Goal: Task Accomplishment & Management: Manage account settings

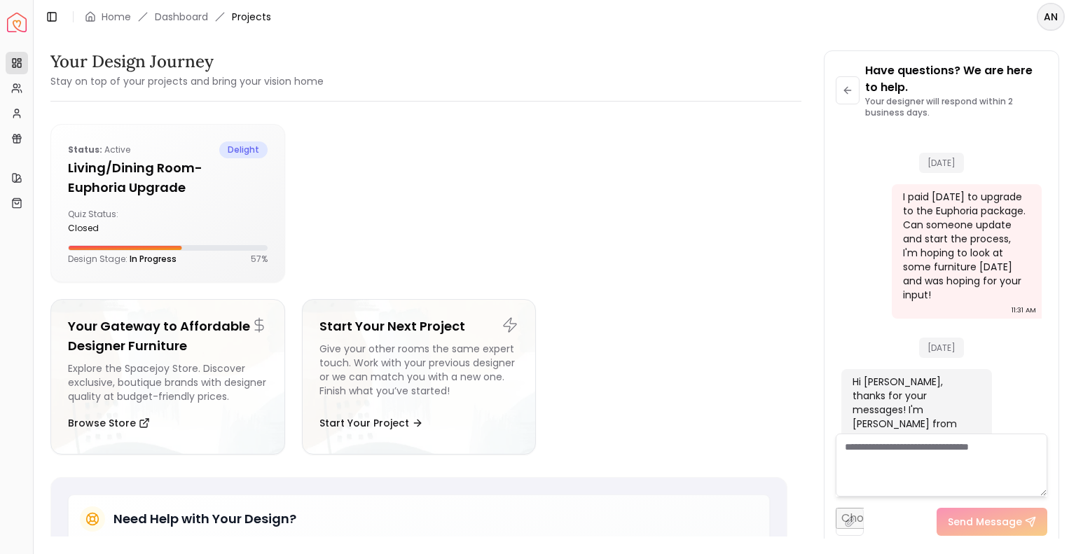
scroll to position [2541, 0]
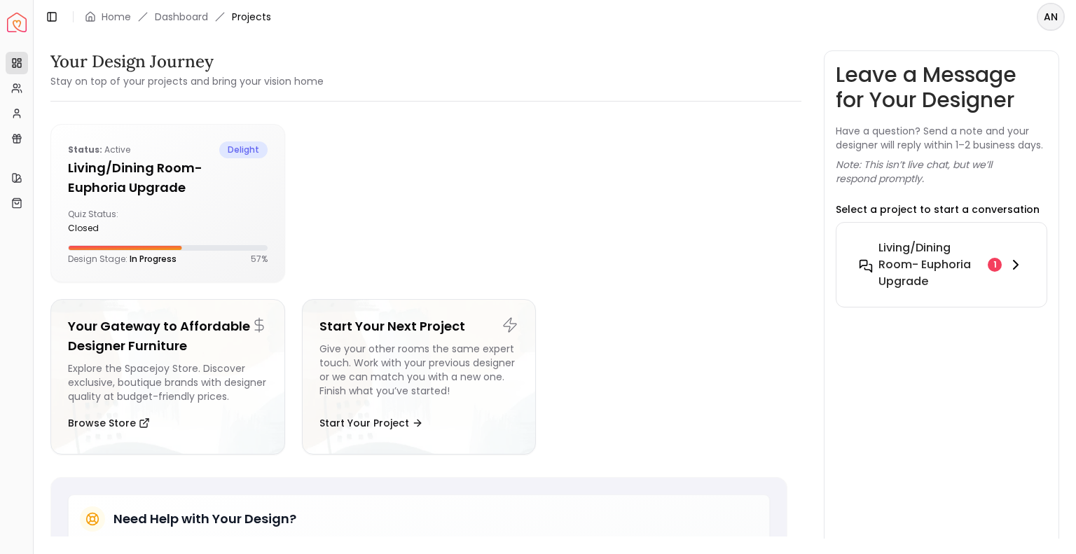
click at [985, 263] on div "Living/Dining Room- Euphoria Upgrade 1" at bounding box center [941, 264] width 165 height 50
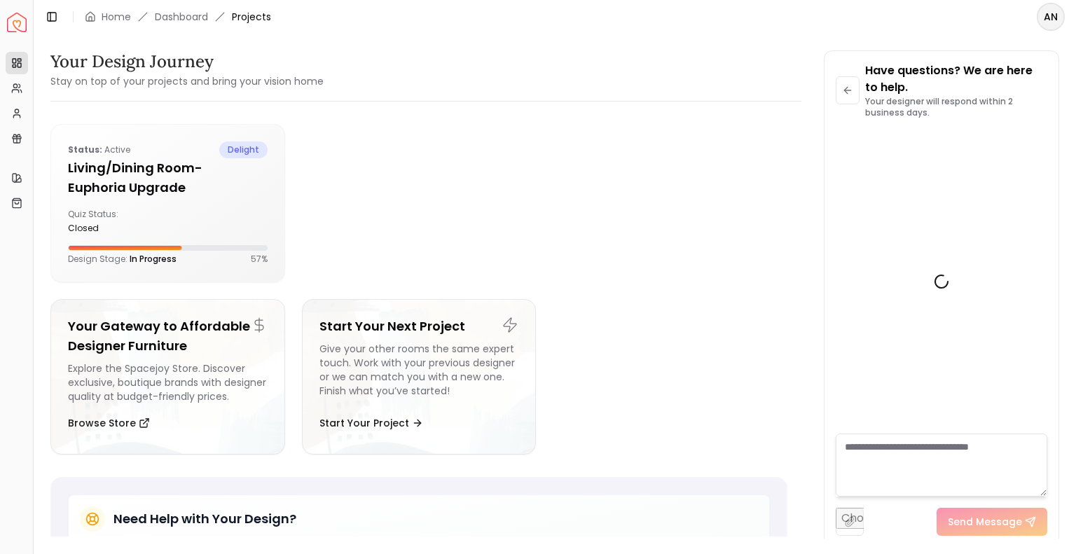
scroll to position [2410, 0]
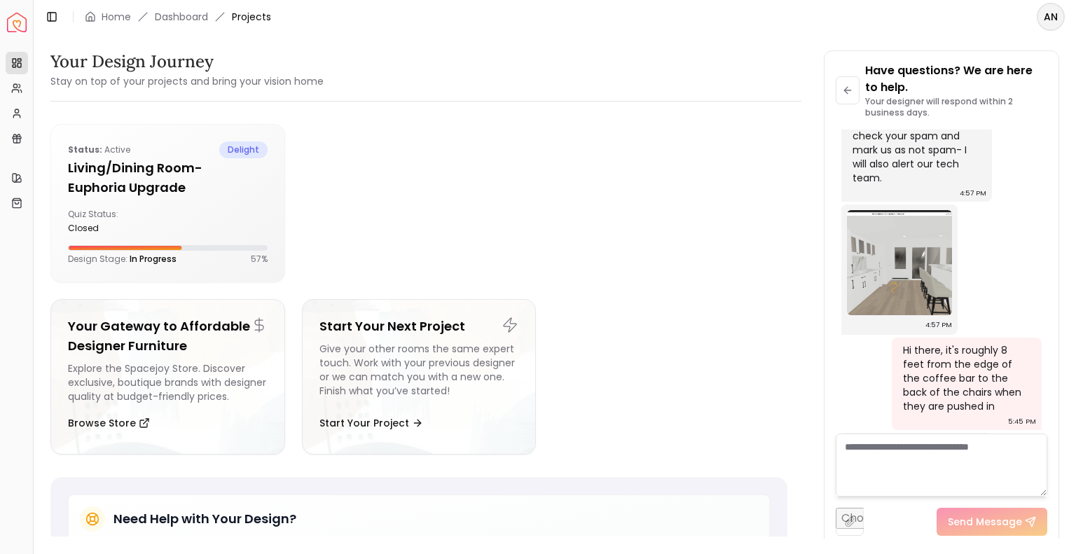
click at [884, 453] on textarea at bounding box center [940, 464] width 211 height 63
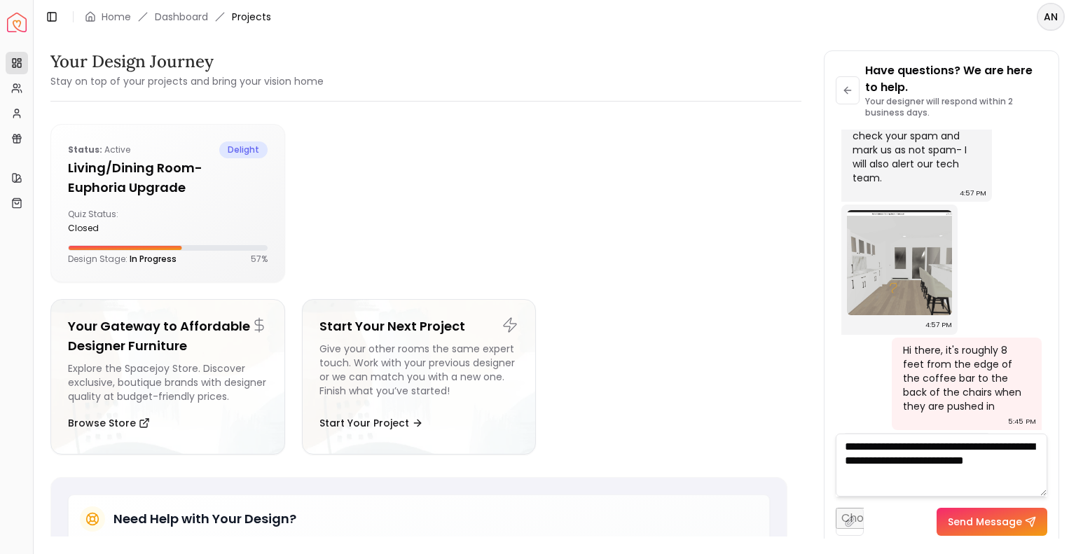
type textarea "**********"
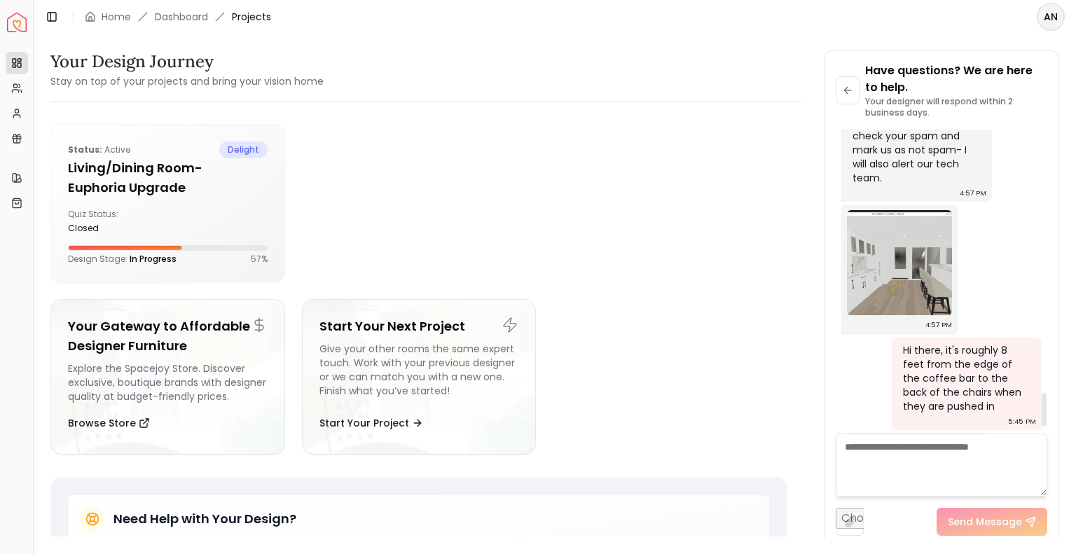
scroll to position [2477, 0]
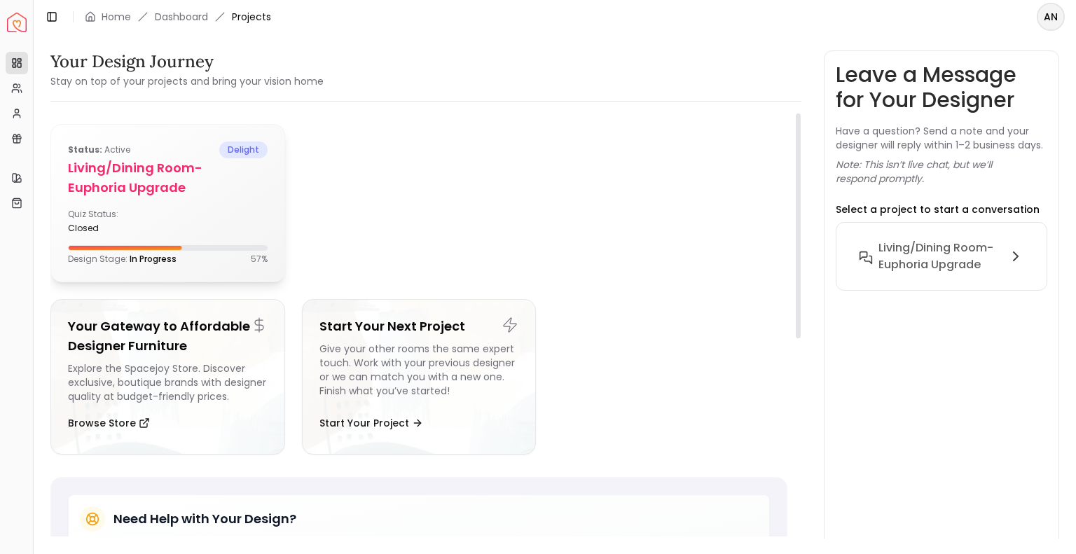
click at [160, 216] on div "Quiz Status: closed" at bounding box center [115, 221] width 94 height 25
